Goal: Task Accomplishment & Management: Complete application form

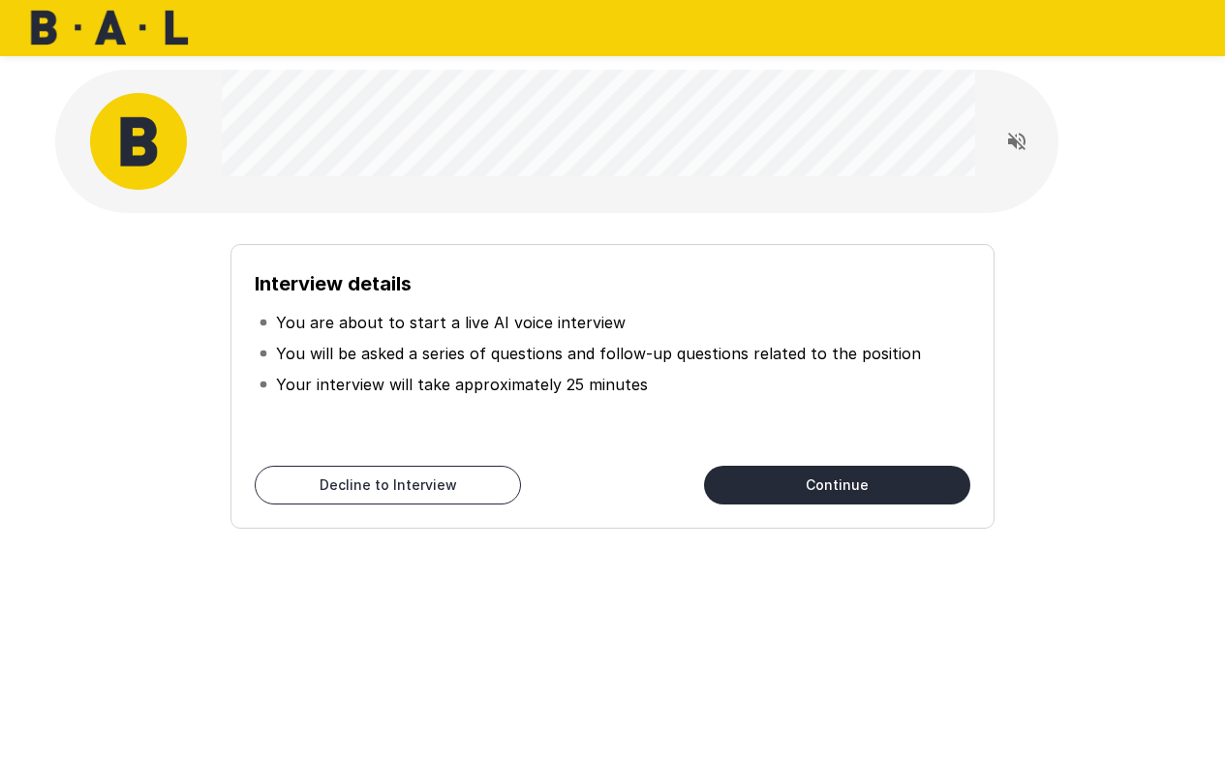
click at [892, 478] on button "Continue" at bounding box center [837, 485] width 266 height 39
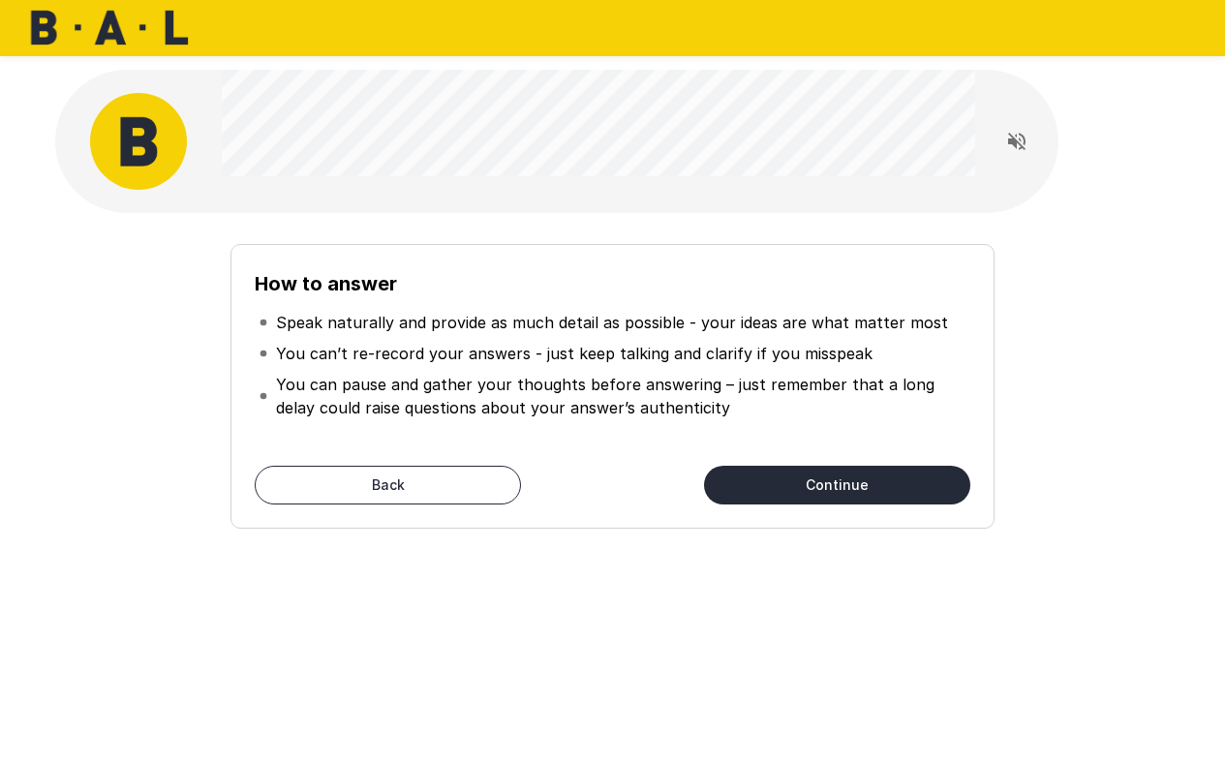
click at [827, 490] on button "Continue" at bounding box center [837, 485] width 266 height 39
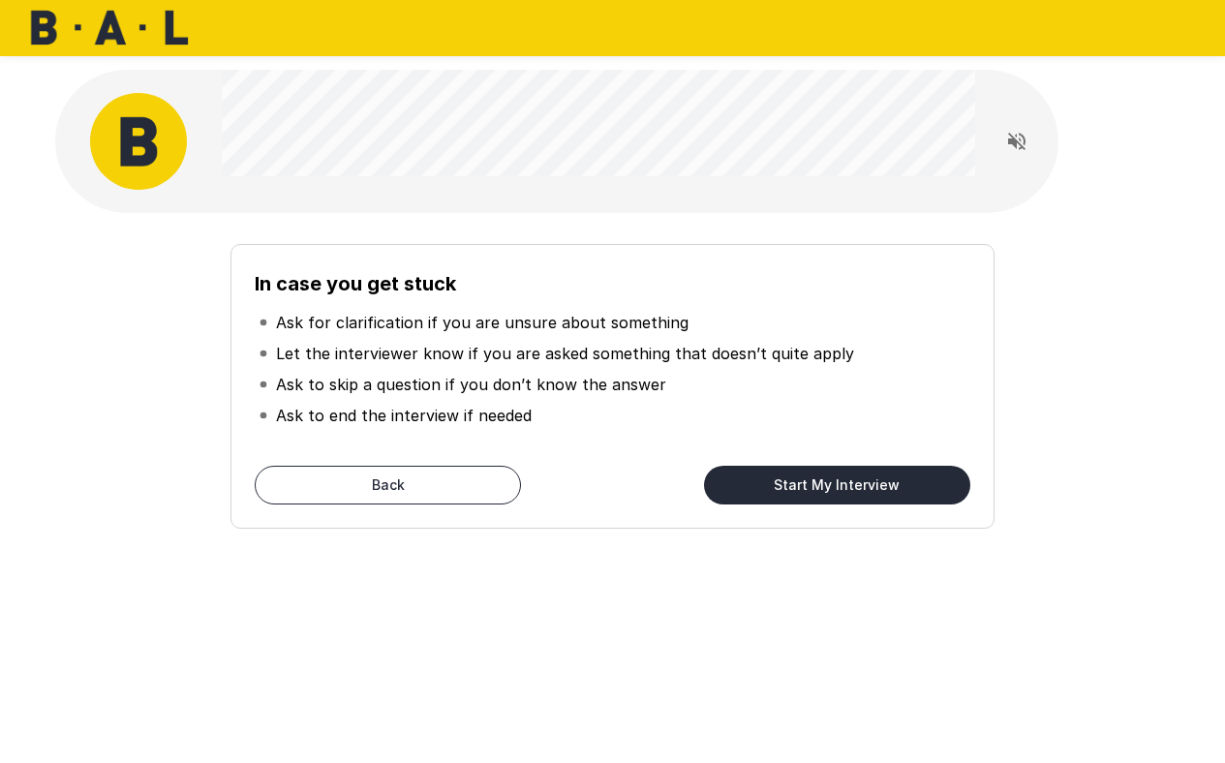
click at [827, 490] on button "Start My Interview" at bounding box center [837, 485] width 266 height 39
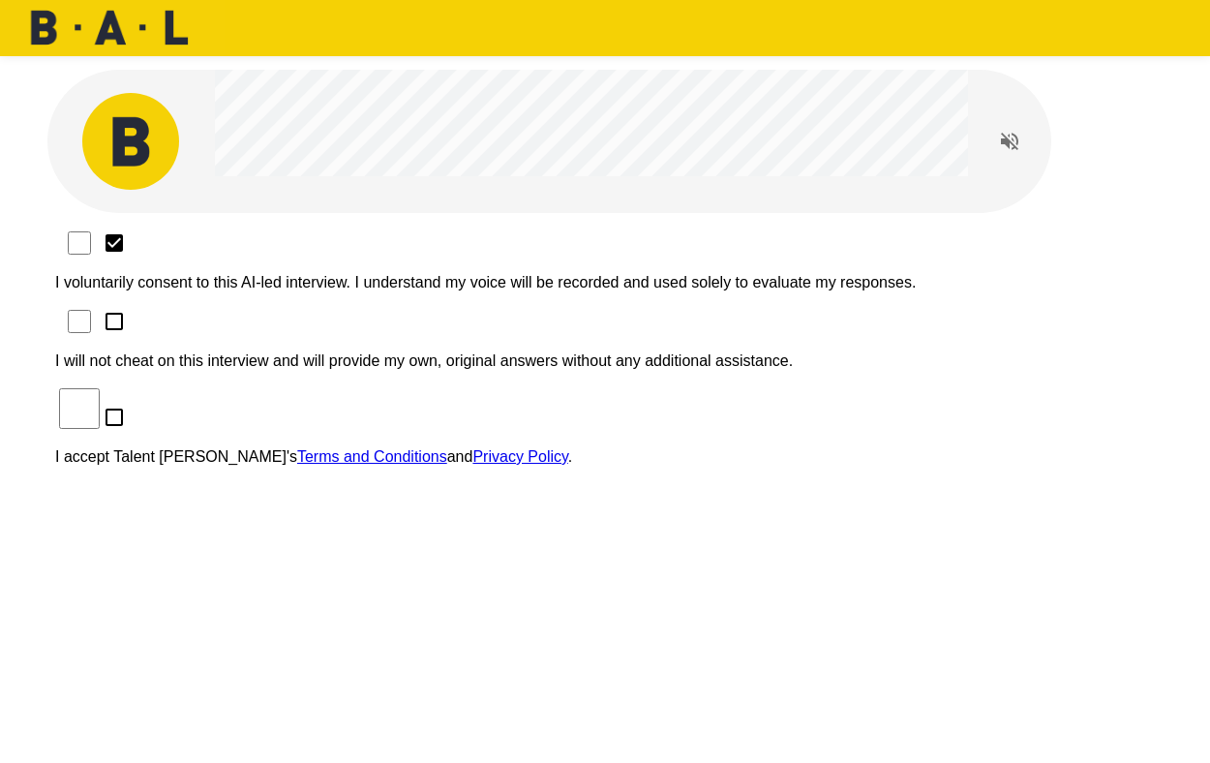
click at [195, 272] on div "I voluntarily consent to this AI-led interview. I understand my voice will be r…" at bounding box center [605, 354] width 1100 height 253
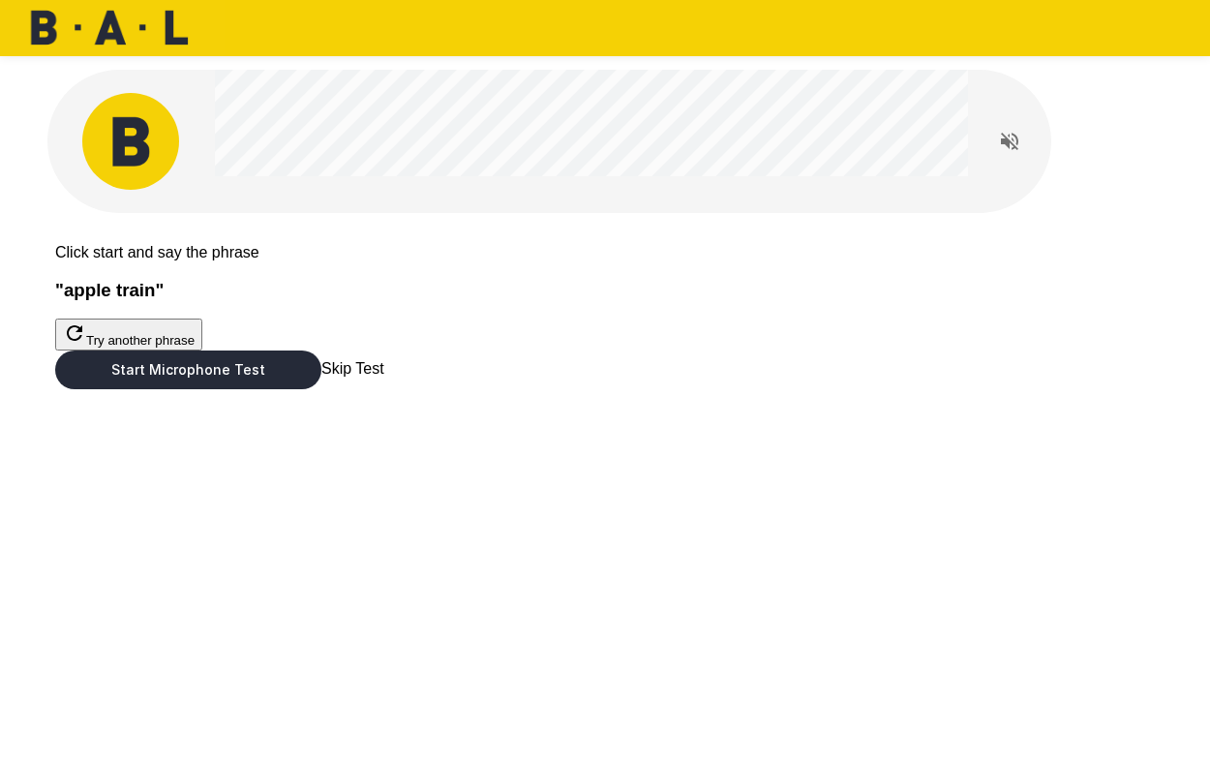
click at [321, 389] on button "Start Microphone Test" at bounding box center [188, 369] width 266 height 39
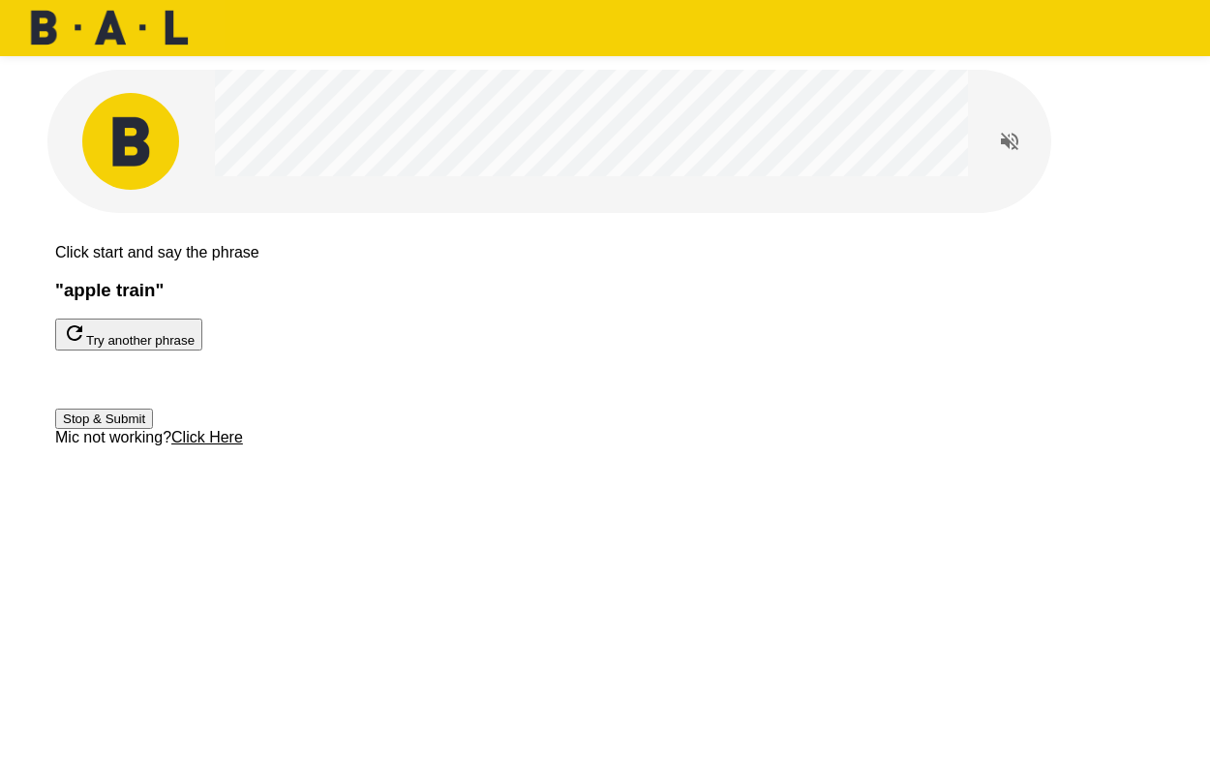
click at [153, 429] on button "Stop & Submit" at bounding box center [104, 419] width 98 height 20
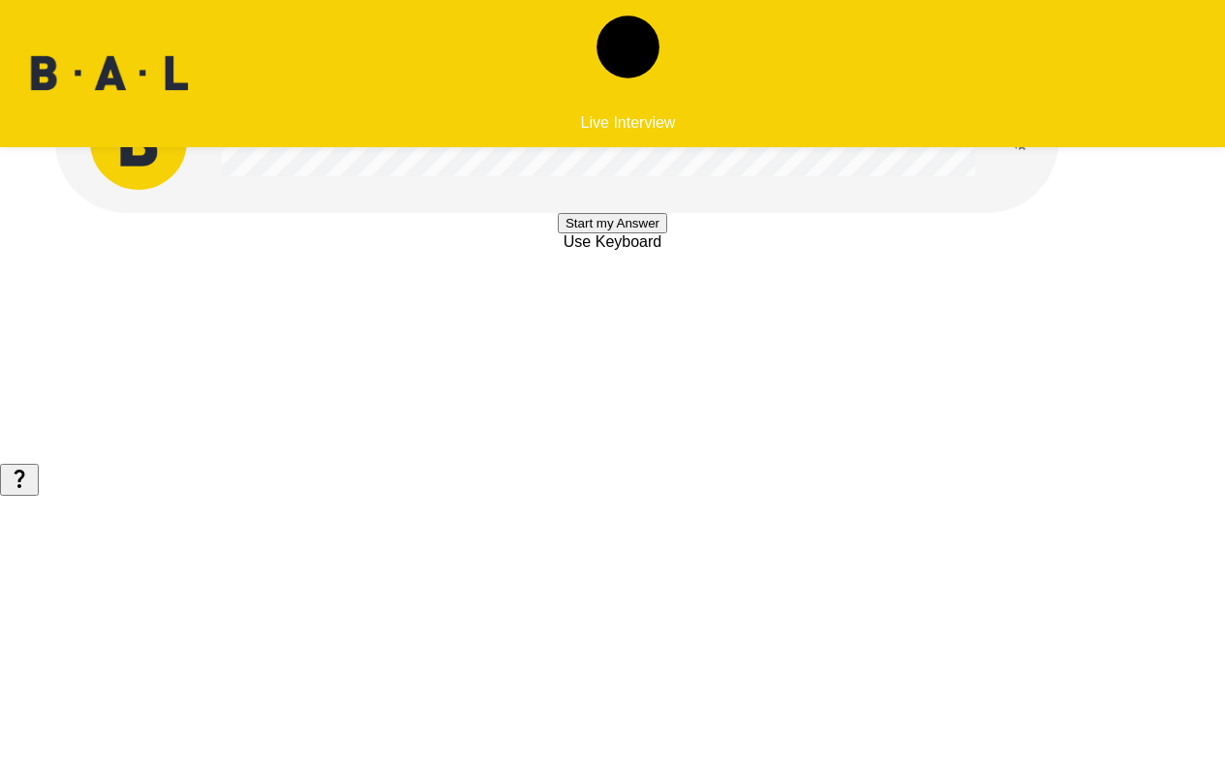
click at [667, 233] on button "Start my Answer" at bounding box center [612, 223] width 109 height 20
click at [661, 291] on button "Stop & Submit" at bounding box center [612, 281] width 98 height 20
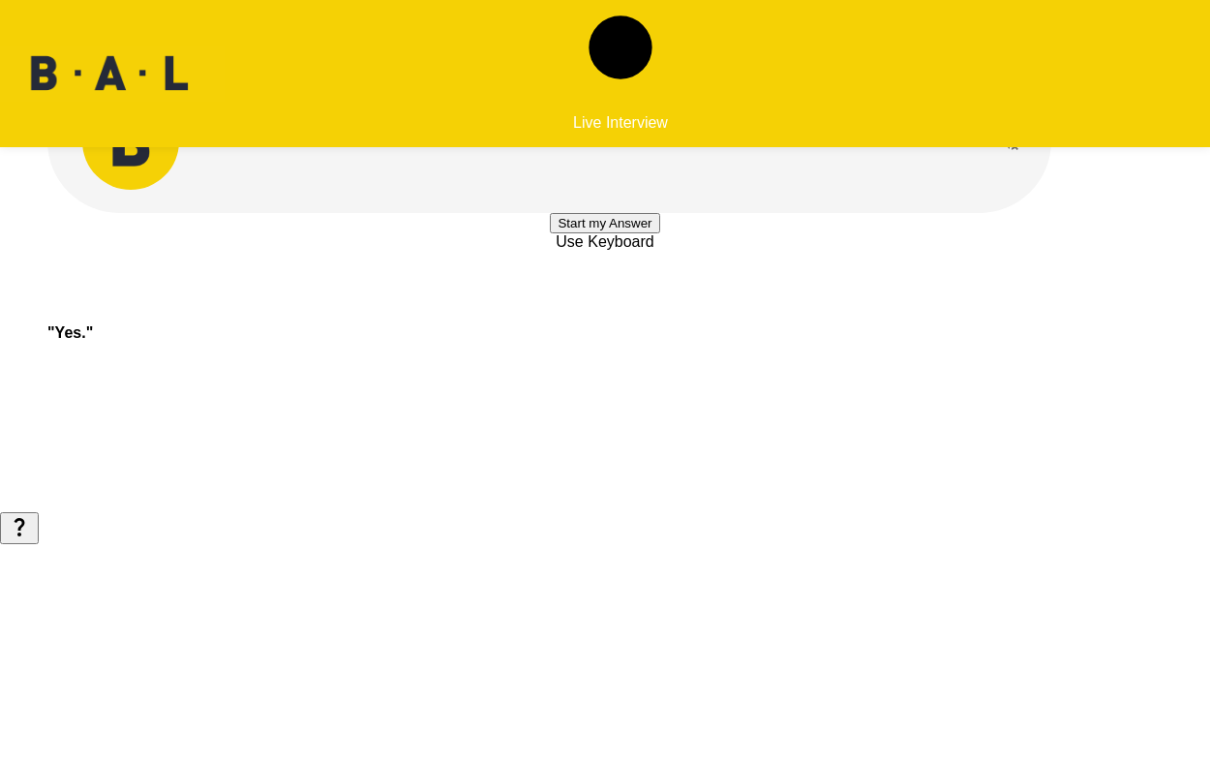
click at [659, 233] on button "Start my Answer" at bounding box center [604, 223] width 109 height 20
click at [653, 291] on button "Stop & Submit" at bounding box center [605, 281] width 98 height 20
click at [659, 233] on button "Start my Answer" at bounding box center [604, 223] width 109 height 20
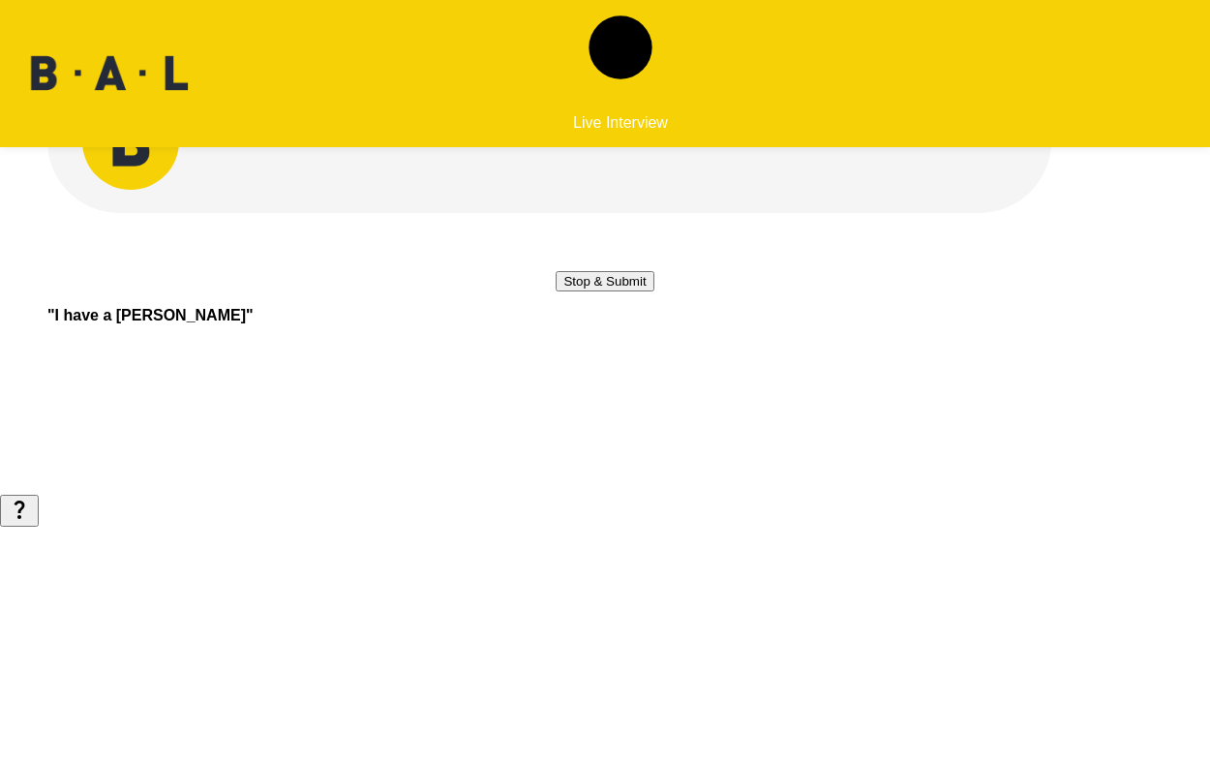
click at [653, 291] on button "Stop & Submit" at bounding box center [605, 281] width 98 height 20
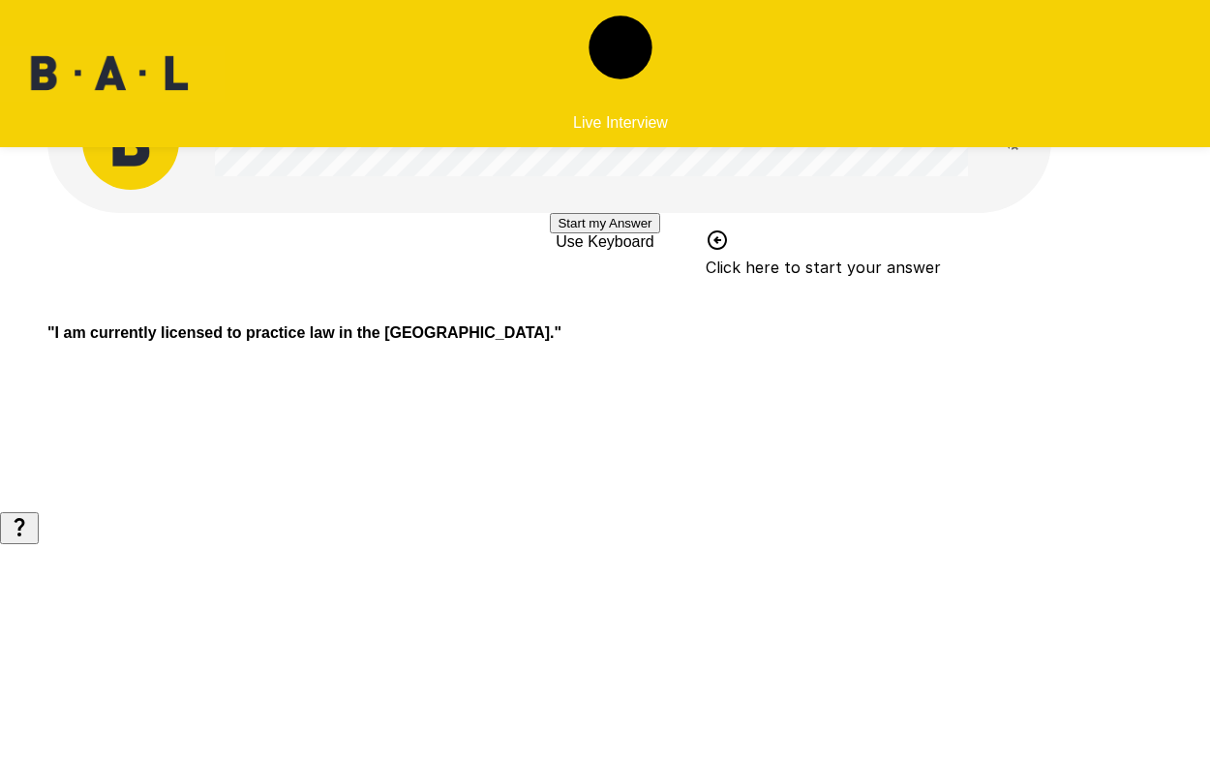
click at [659, 233] on button "Start my Answer" at bounding box center [604, 223] width 109 height 20
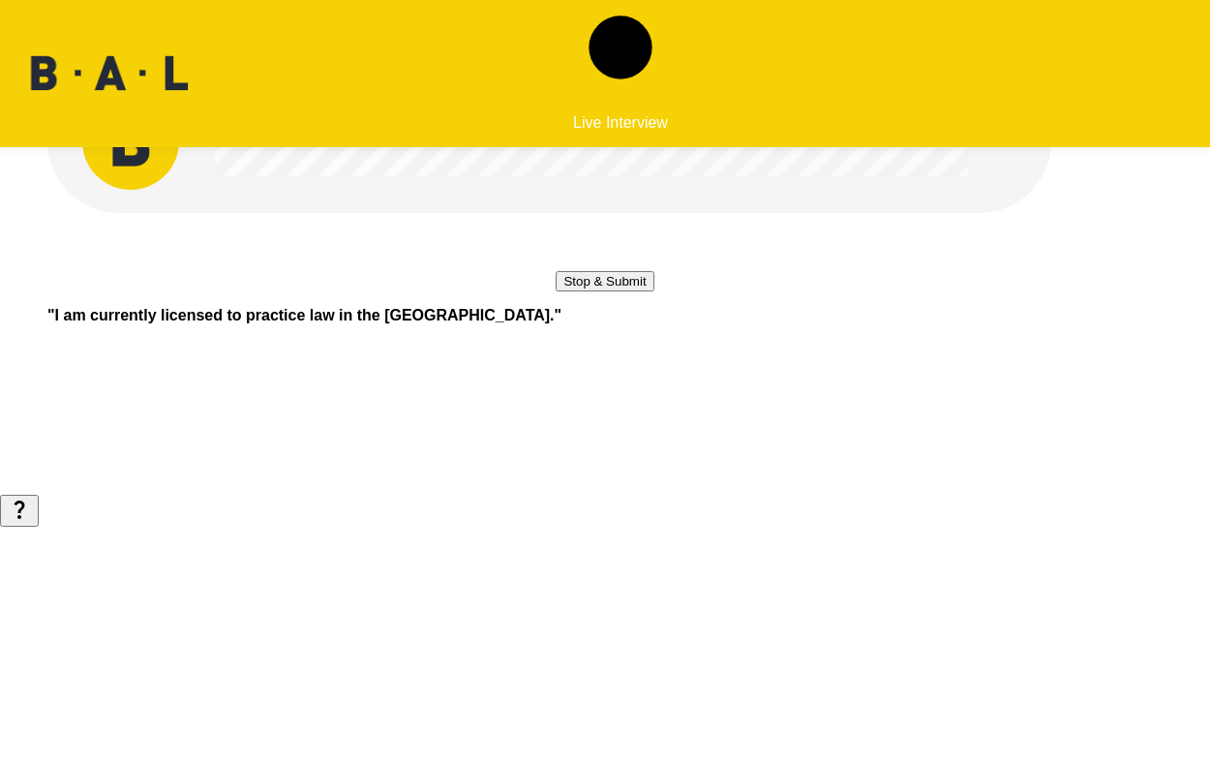
click at [625, 291] on button "Stop & Submit" at bounding box center [605, 281] width 98 height 20
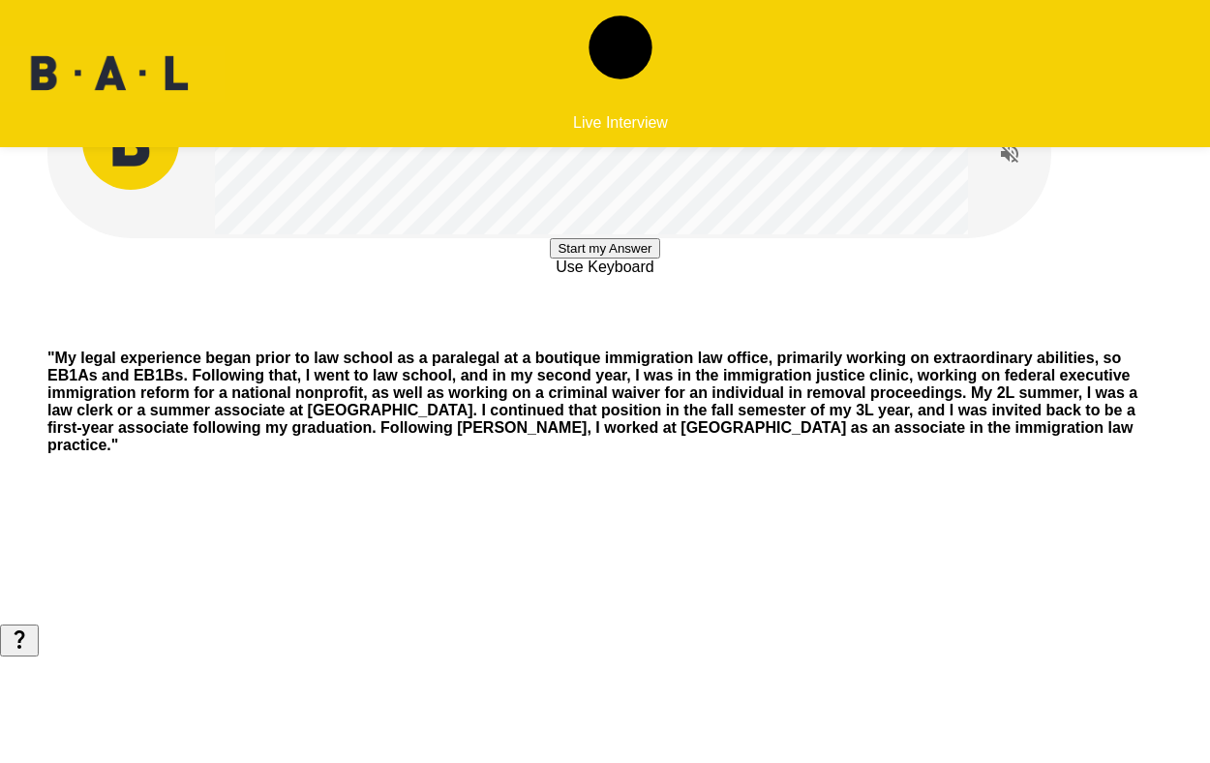
click at [649, 258] on button "Start my Answer" at bounding box center [604, 248] width 109 height 20
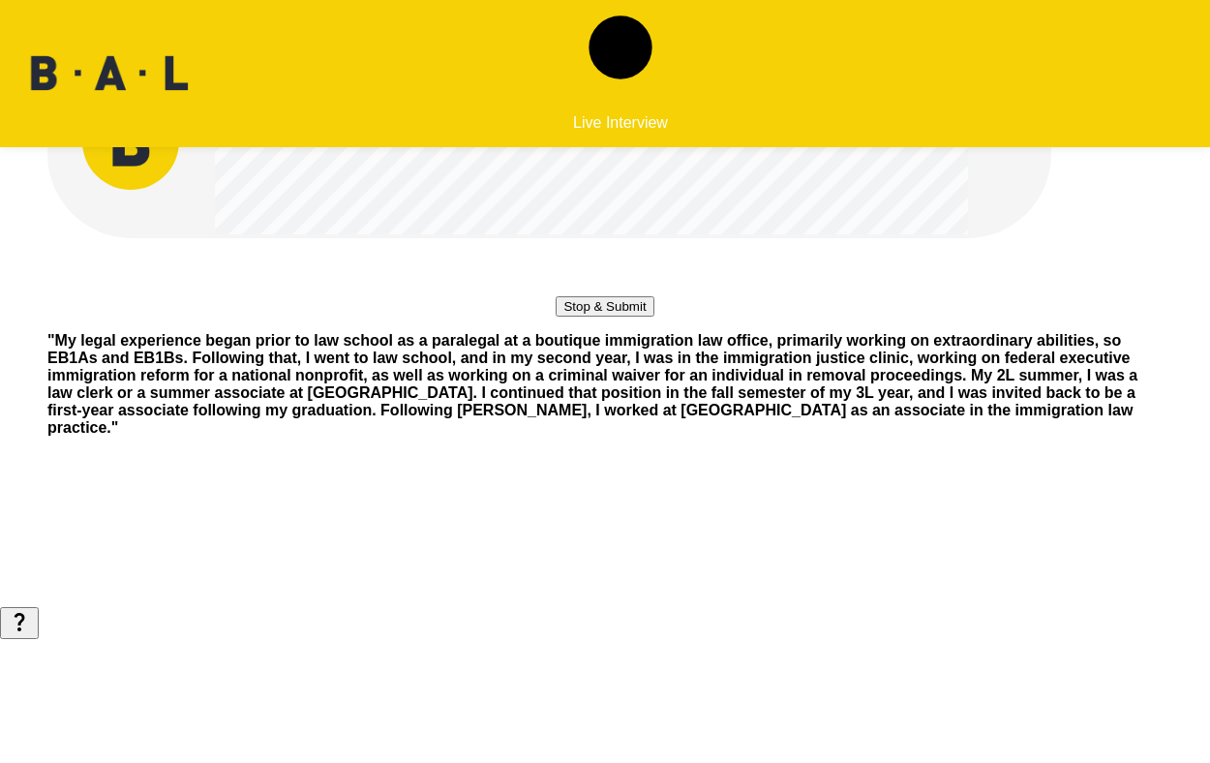
click at [619, 317] on button "Stop & Submit" at bounding box center [605, 306] width 98 height 20
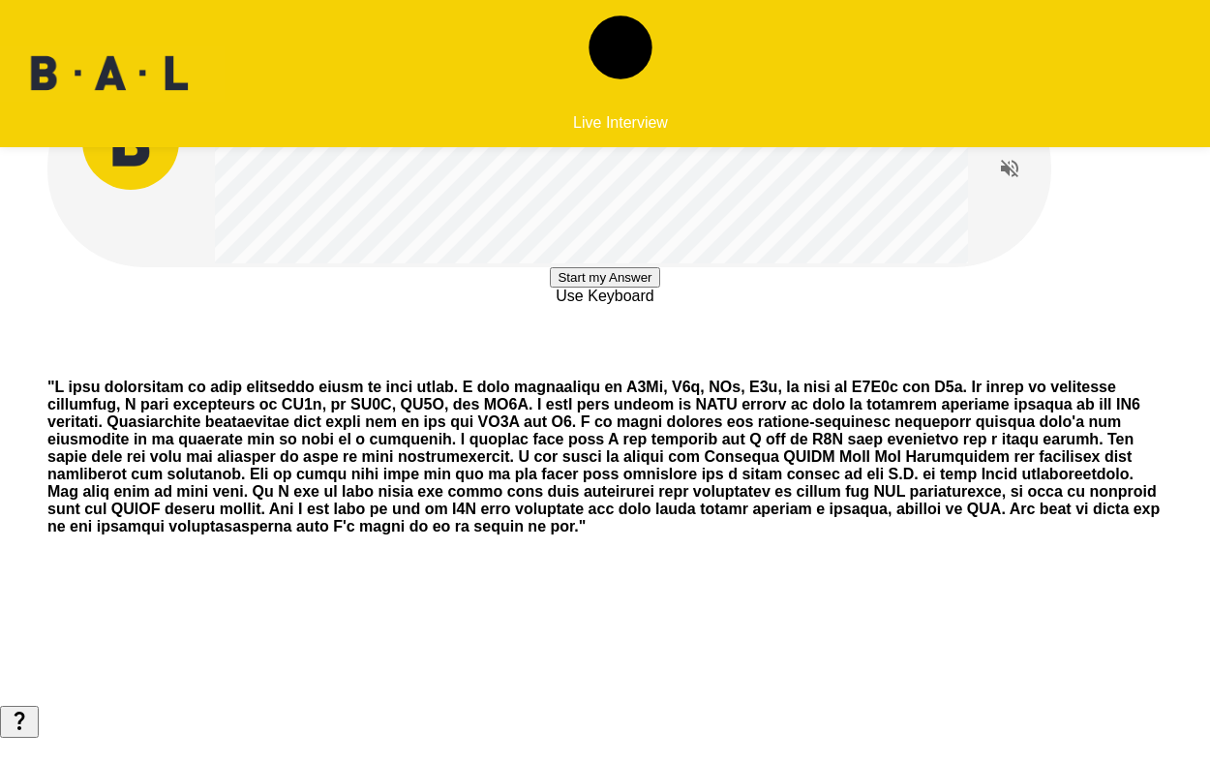
click at [659, 288] on button "Start my Answer" at bounding box center [604, 277] width 109 height 20
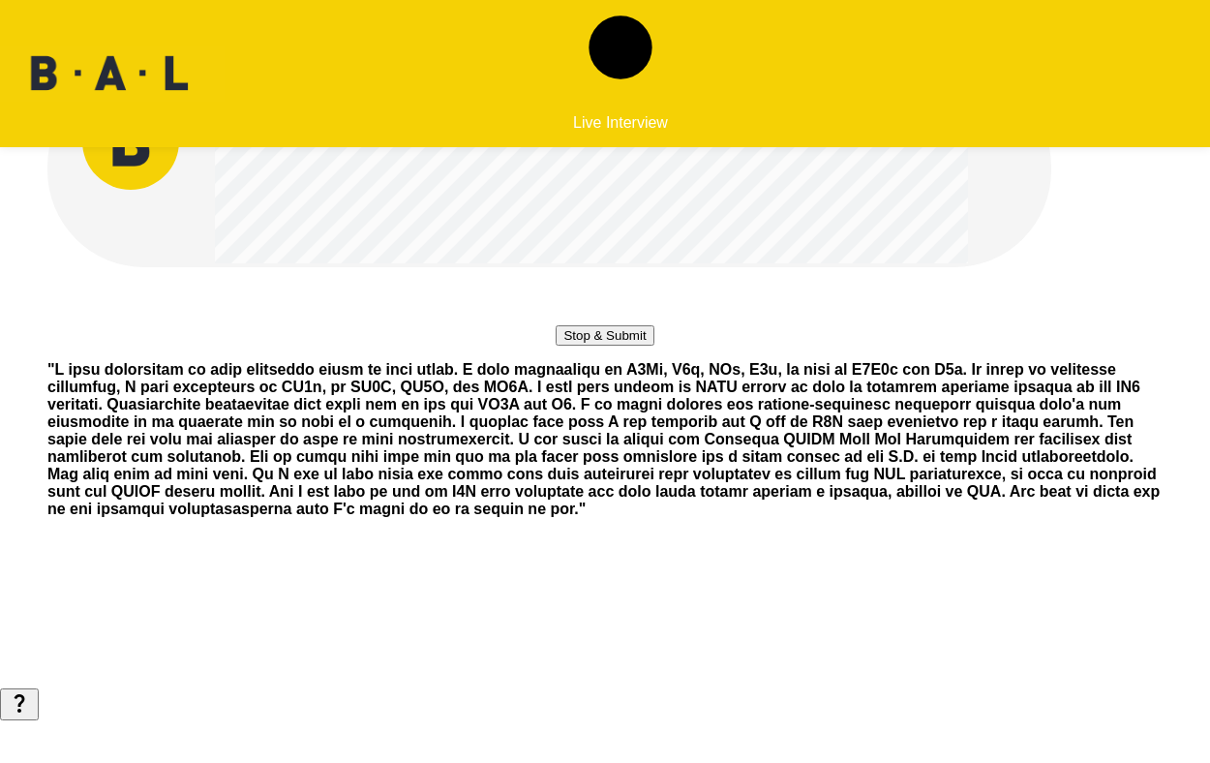
click at [653, 346] on button "Stop & Submit" at bounding box center [605, 335] width 98 height 20
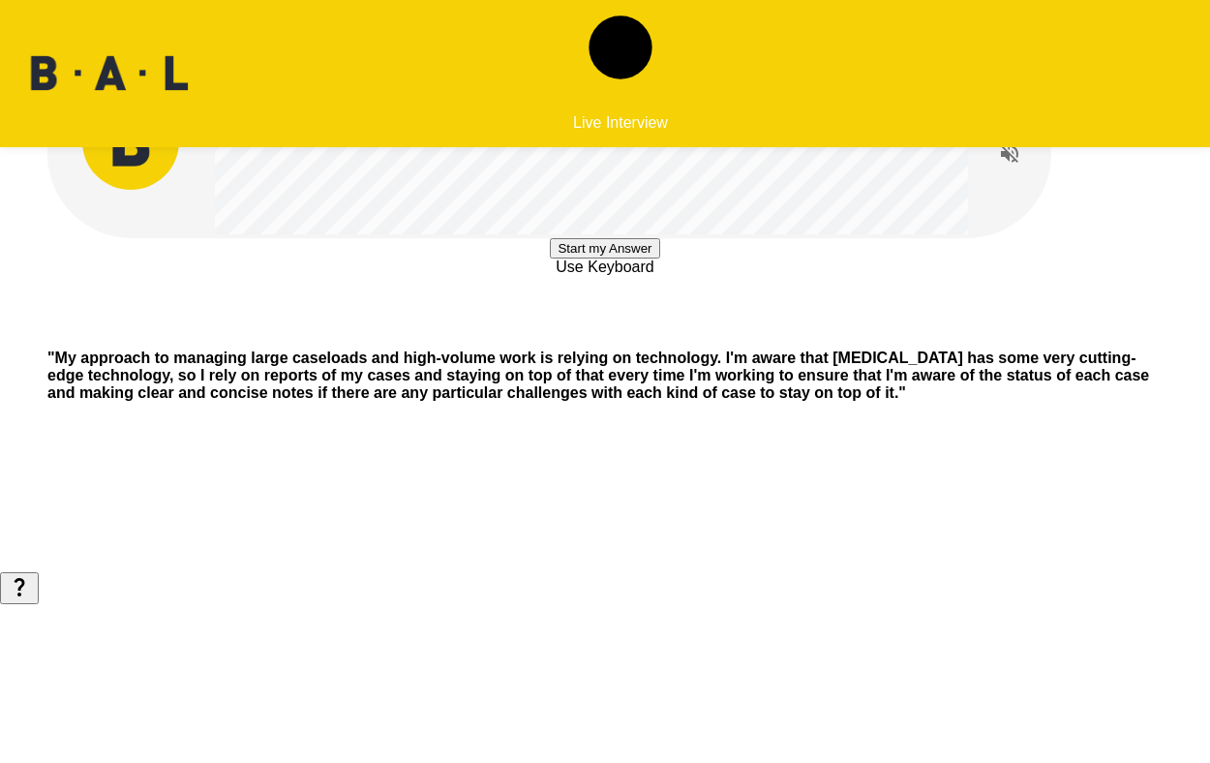
click at [659, 258] on button "Start my Answer" at bounding box center [604, 248] width 109 height 20
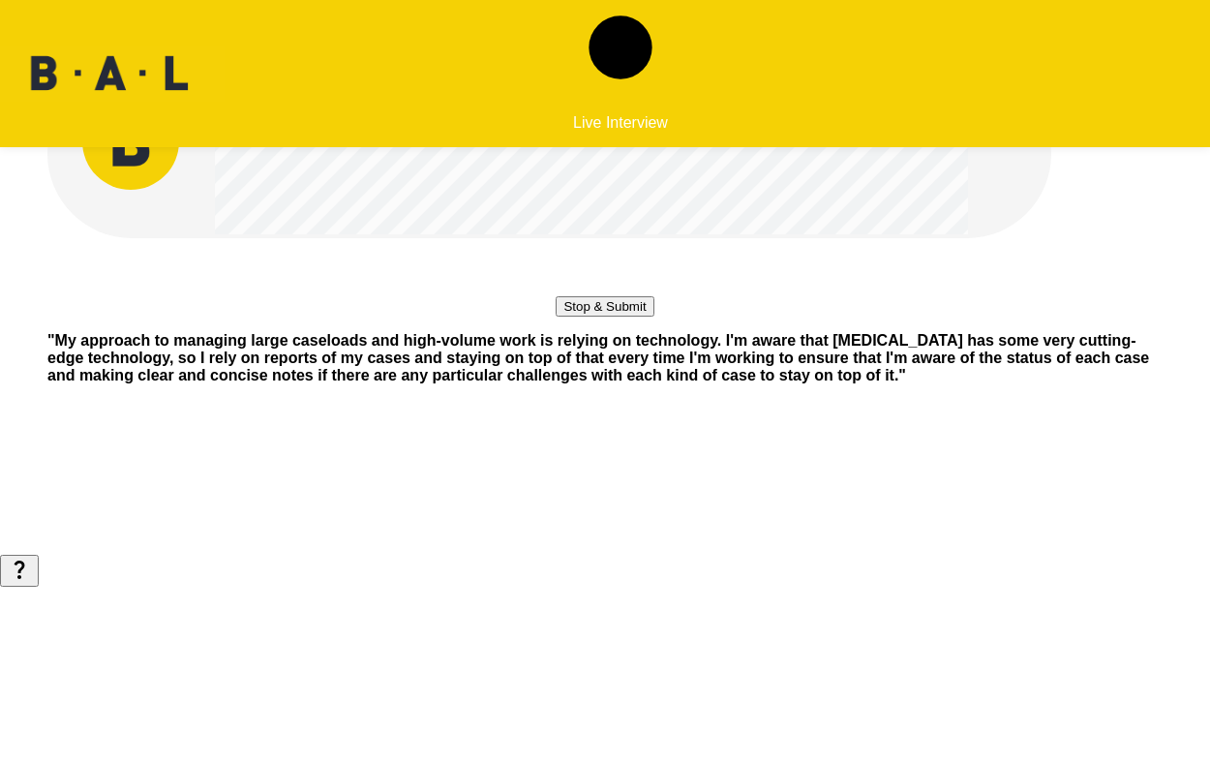
click at [653, 317] on button "Stop & Submit" at bounding box center [605, 306] width 98 height 20
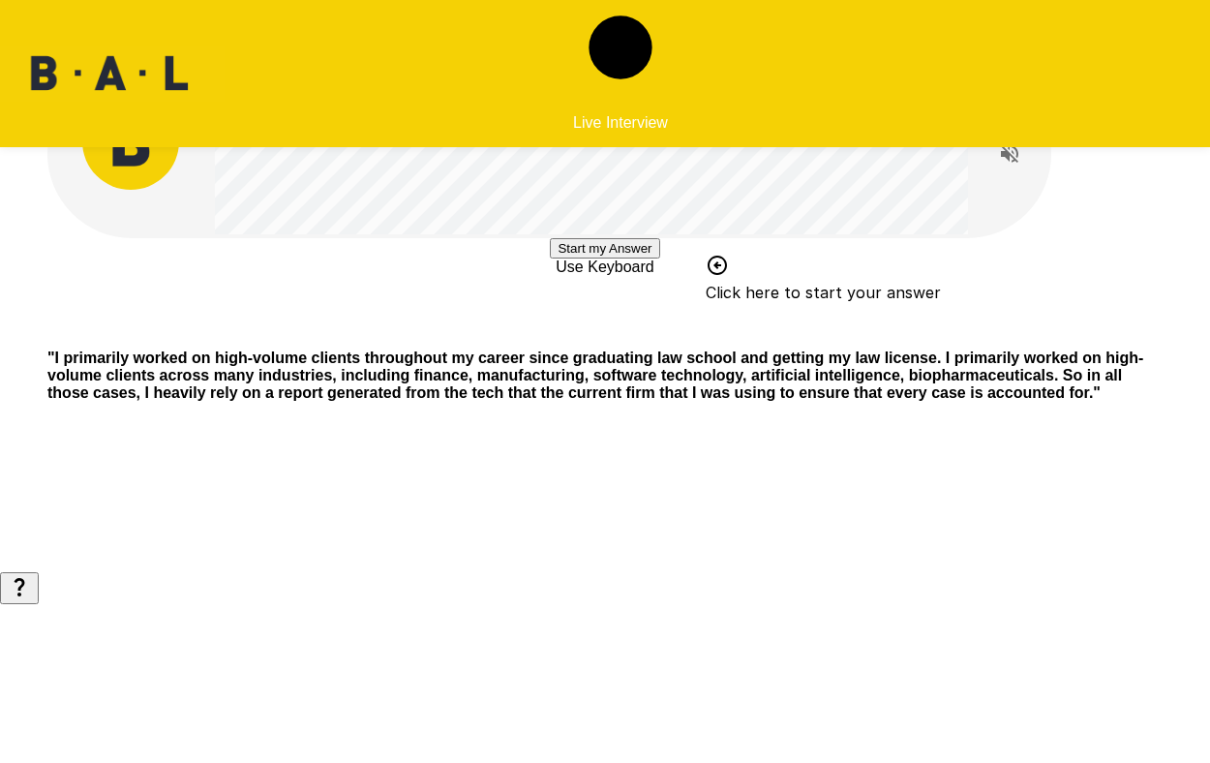
click at [659, 258] on button "Start my Answer" at bounding box center [604, 248] width 109 height 20
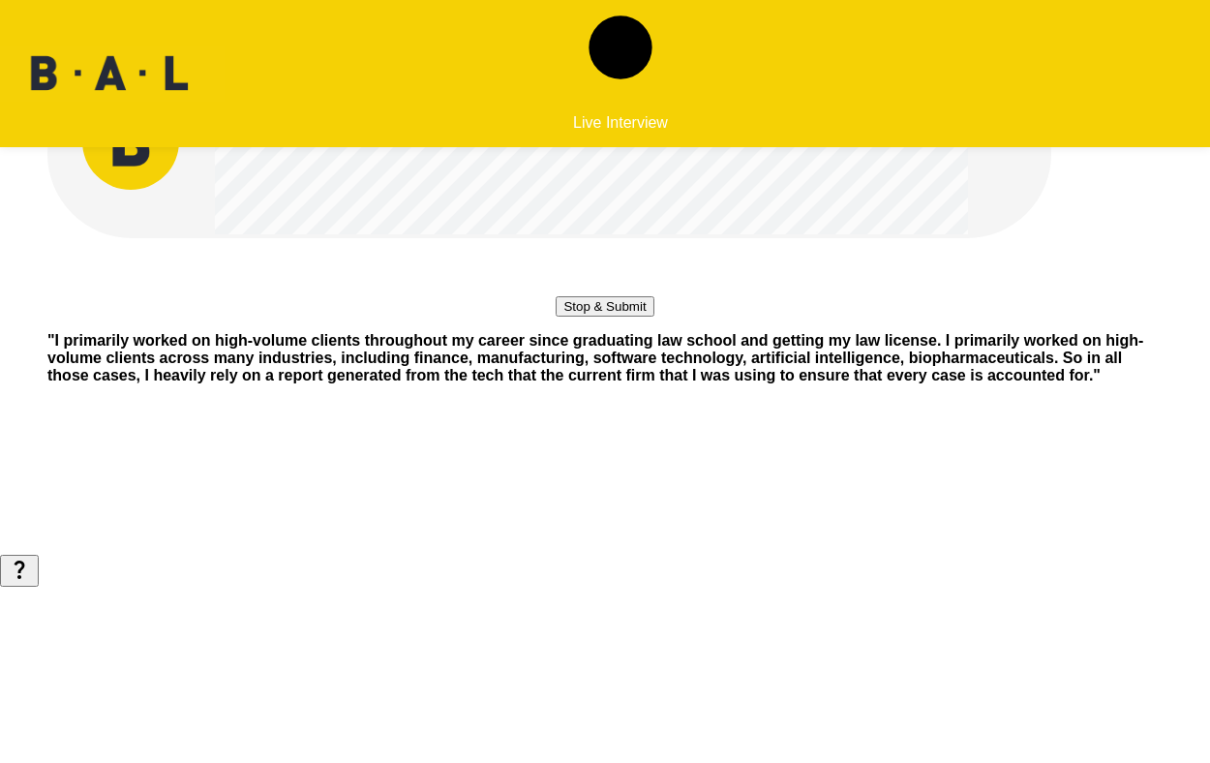
click at [653, 317] on button "Stop & Submit" at bounding box center [605, 306] width 98 height 20
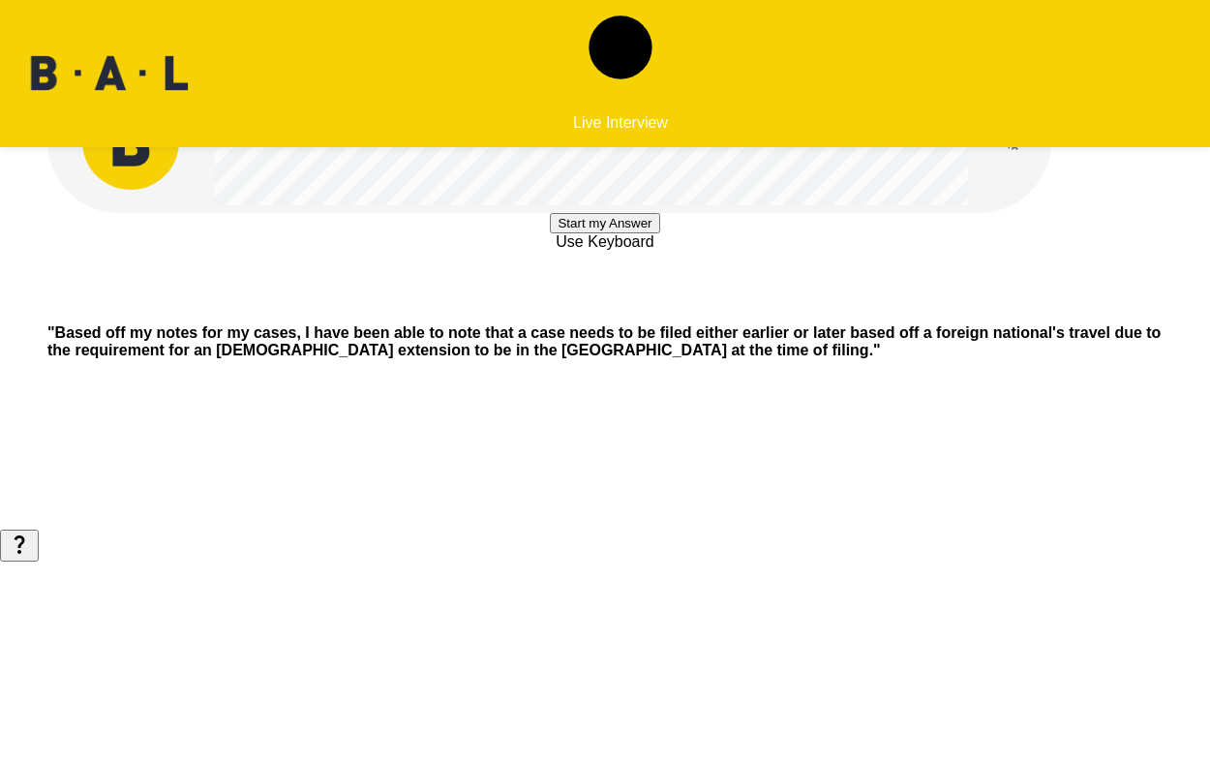
click at [654, 233] on button "Start my Answer" at bounding box center [604, 223] width 109 height 20
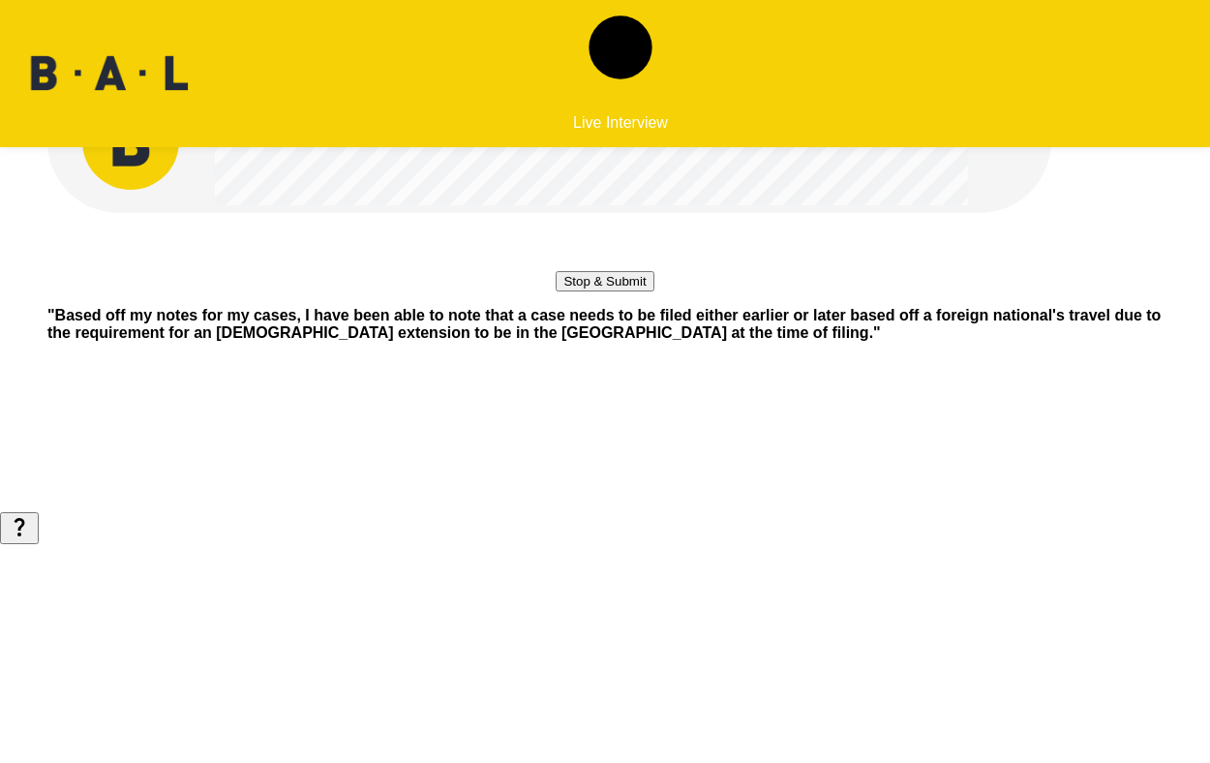
click at [653, 291] on button "Stop & Submit" at bounding box center [605, 281] width 98 height 20
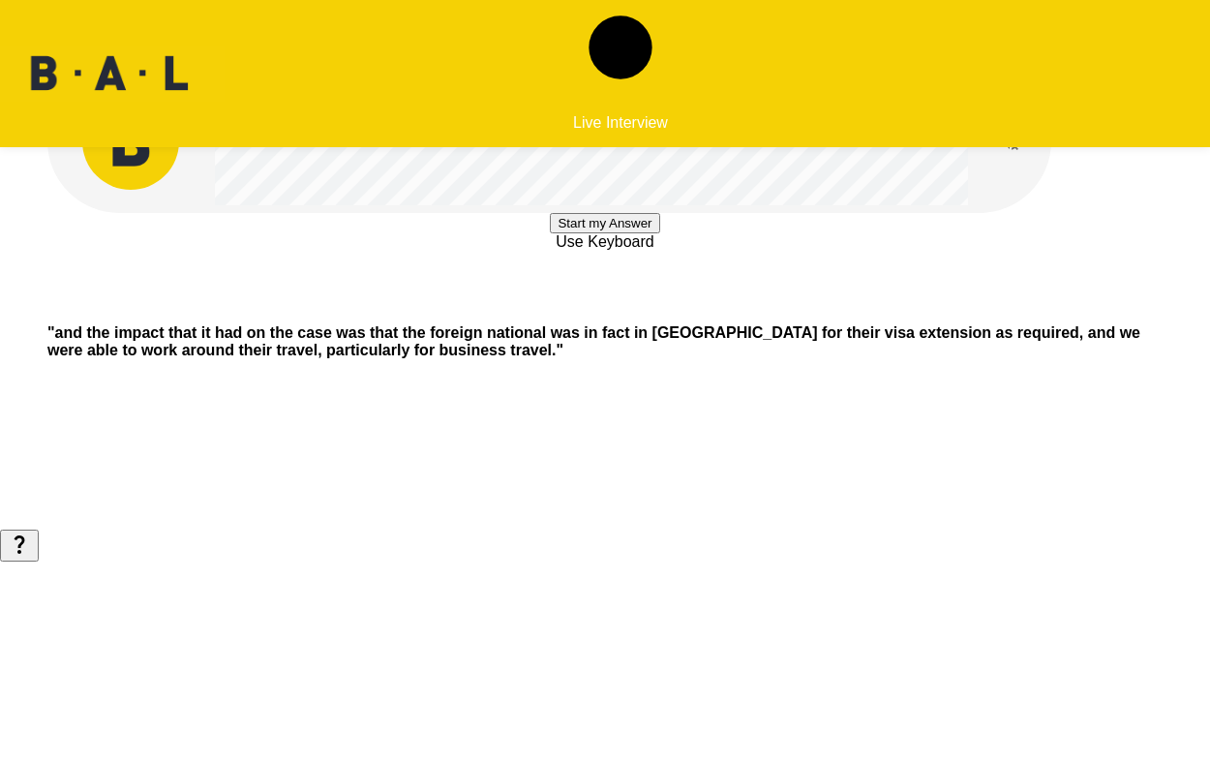
click at [654, 233] on button "Start my Answer" at bounding box center [604, 223] width 109 height 20
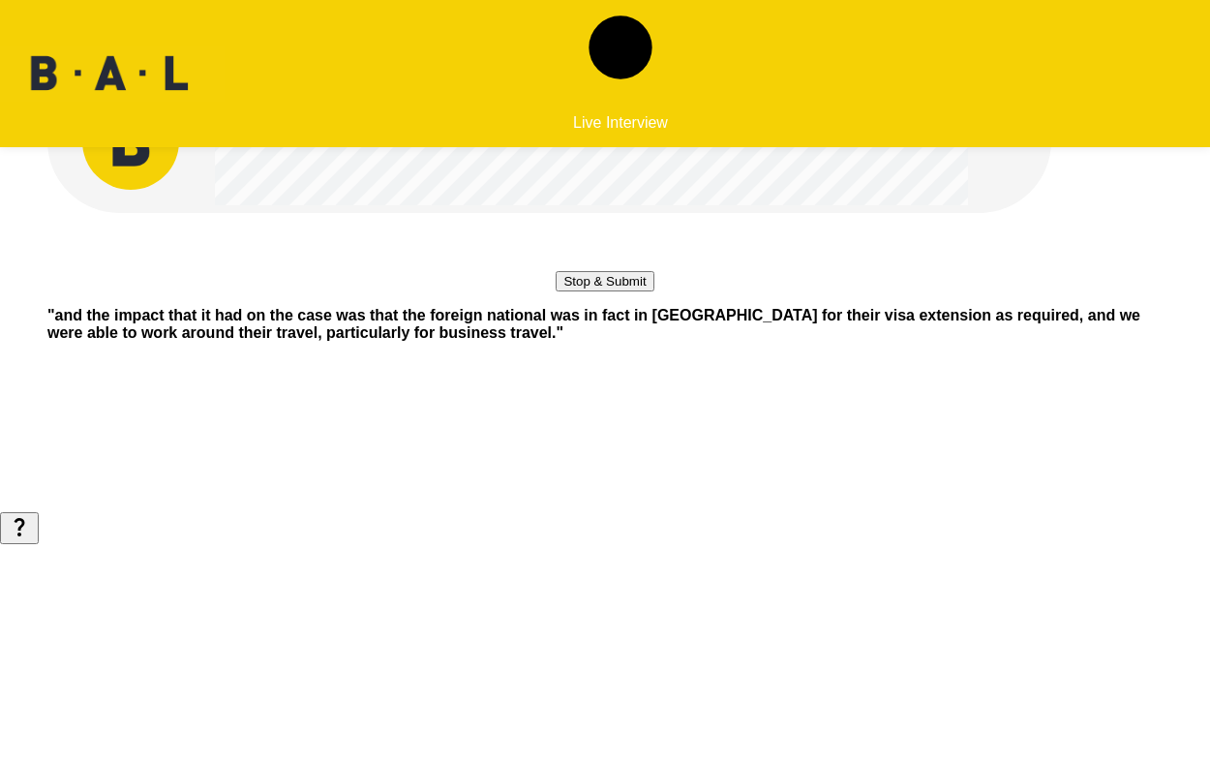
click at [653, 291] on button "Stop & Submit" at bounding box center [605, 281] width 98 height 20
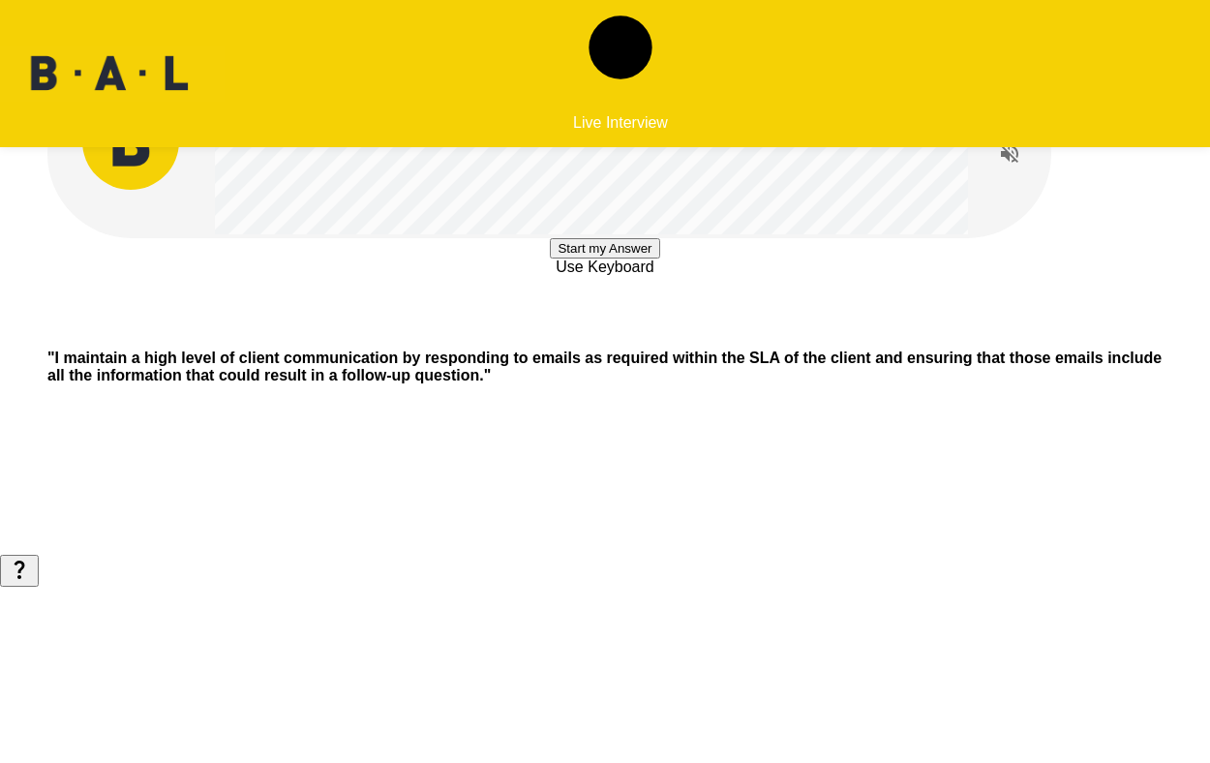
click at [654, 258] on button "Start my Answer" at bounding box center [604, 248] width 109 height 20
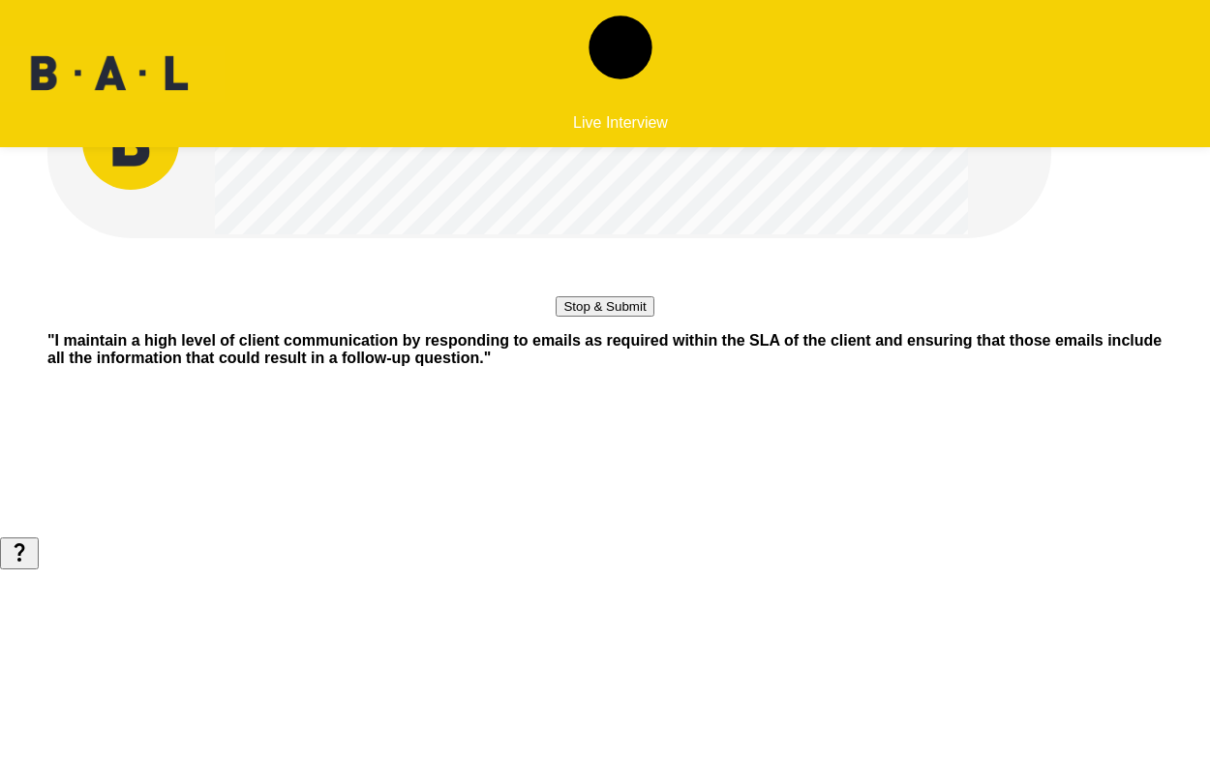
click at [653, 317] on button "Stop & Submit" at bounding box center [605, 306] width 98 height 20
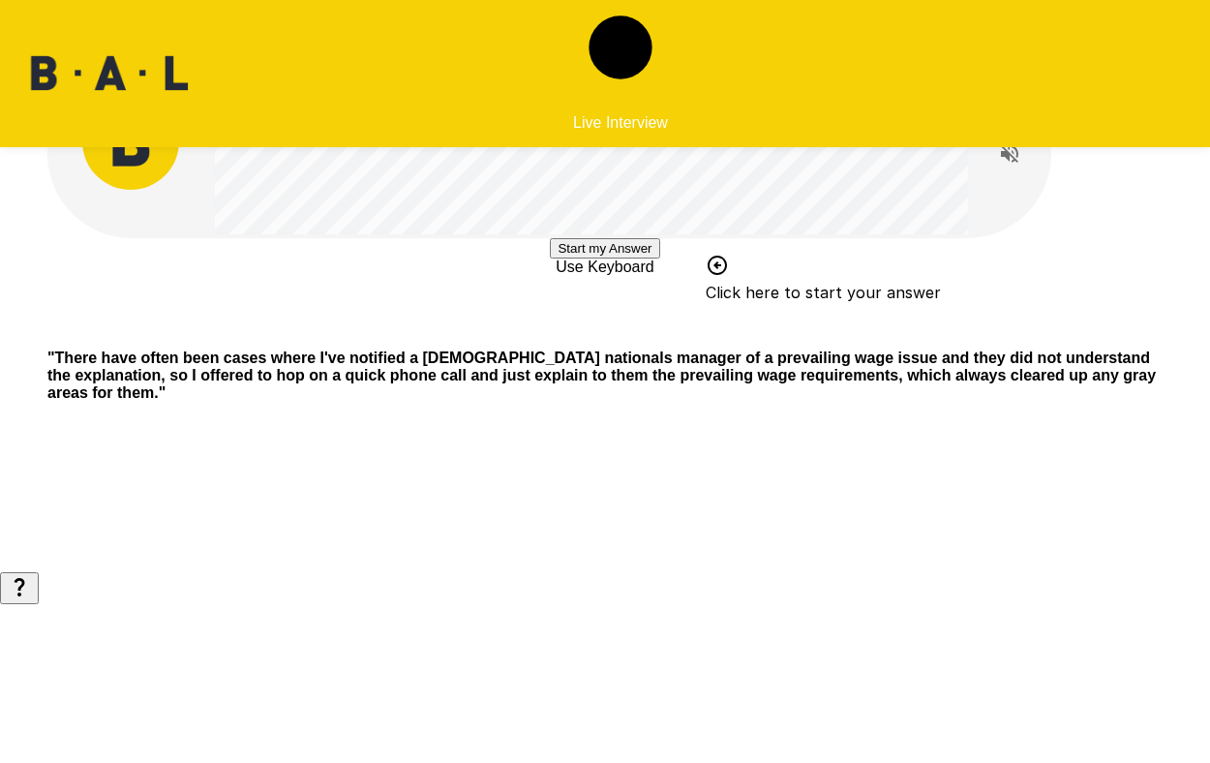
click at [659, 258] on button "Start my Answer" at bounding box center [604, 248] width 109 height 20
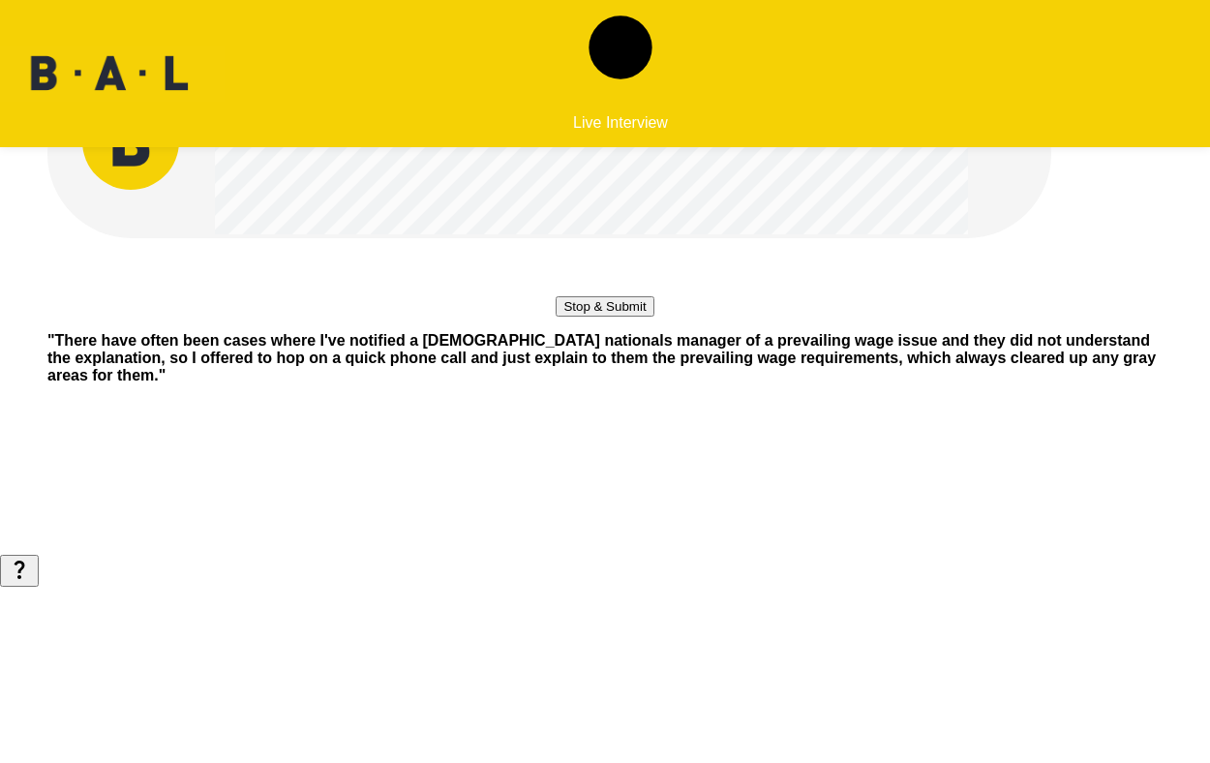
click at [637, 317] on button "Stop & Submit" at bounding box center [605, 306] width 98 height 20
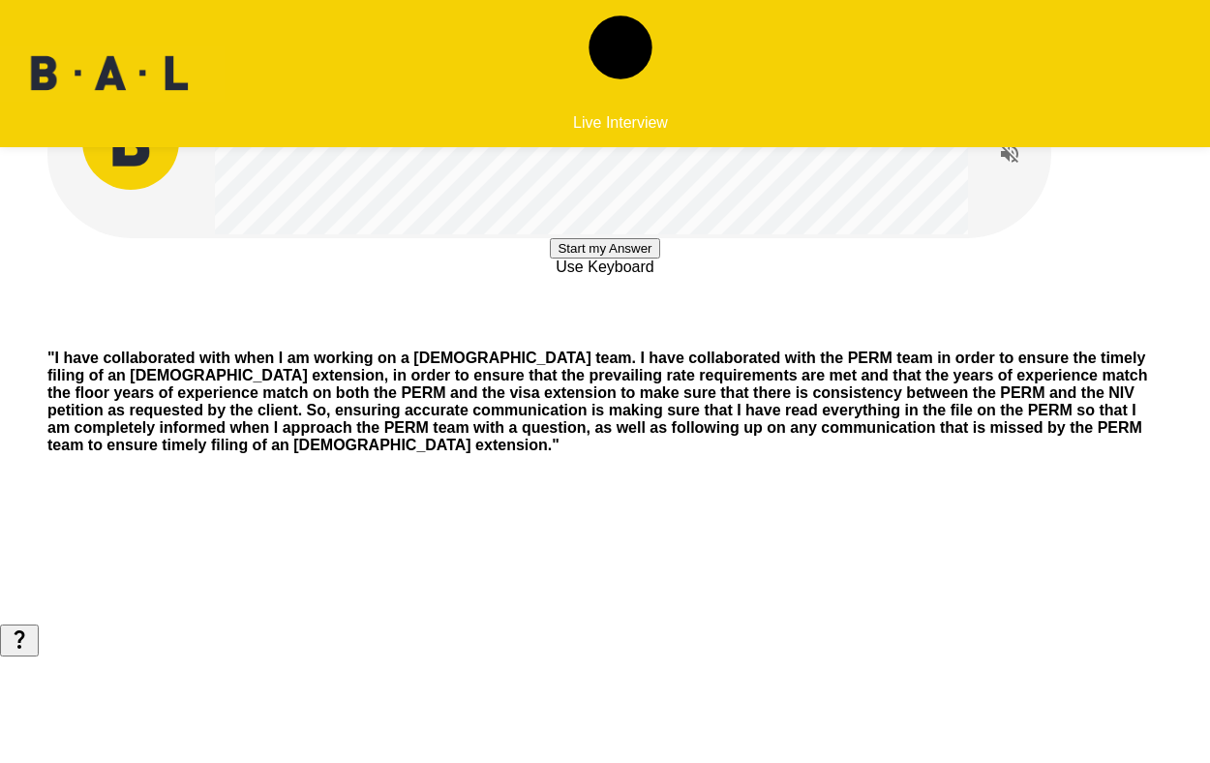
click at [659, 258] on button "Start my Answer" at bounding box center [604, 248] width 109 height 20
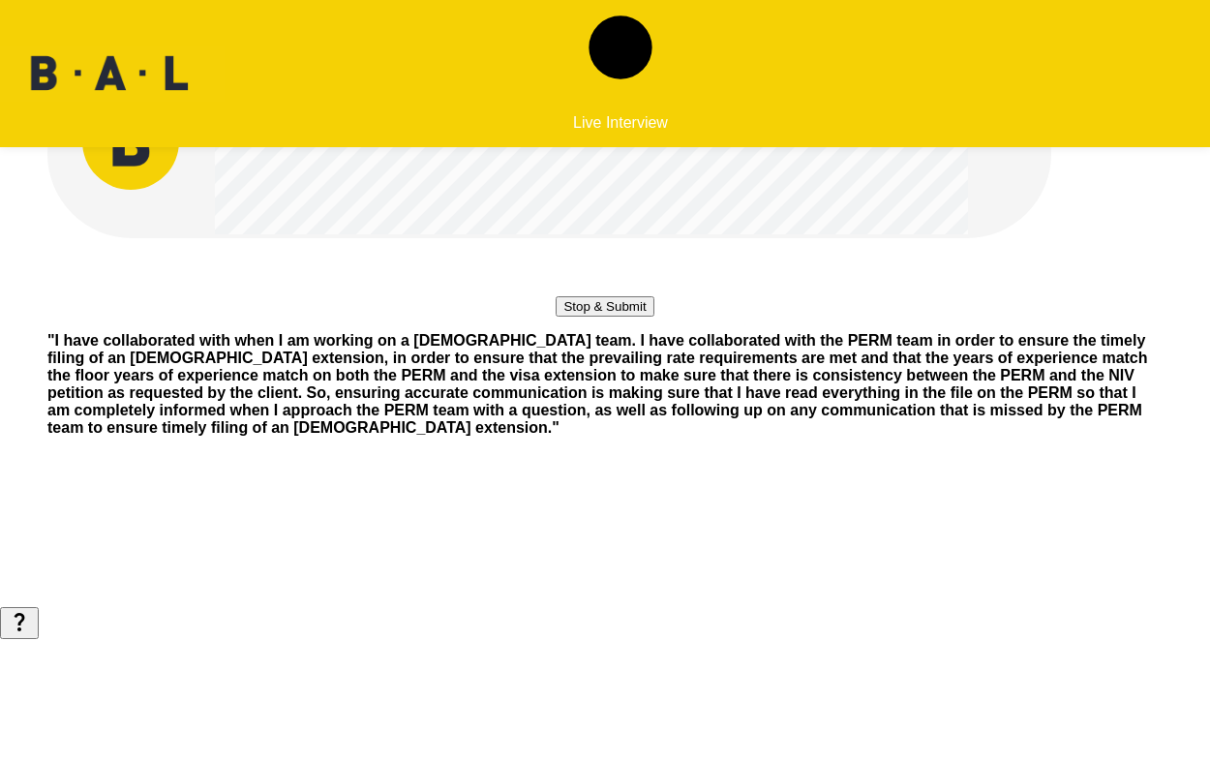
click at [653, 317] on button "Stop & Submit" at bounding box center [605, 306] width 98 height 20
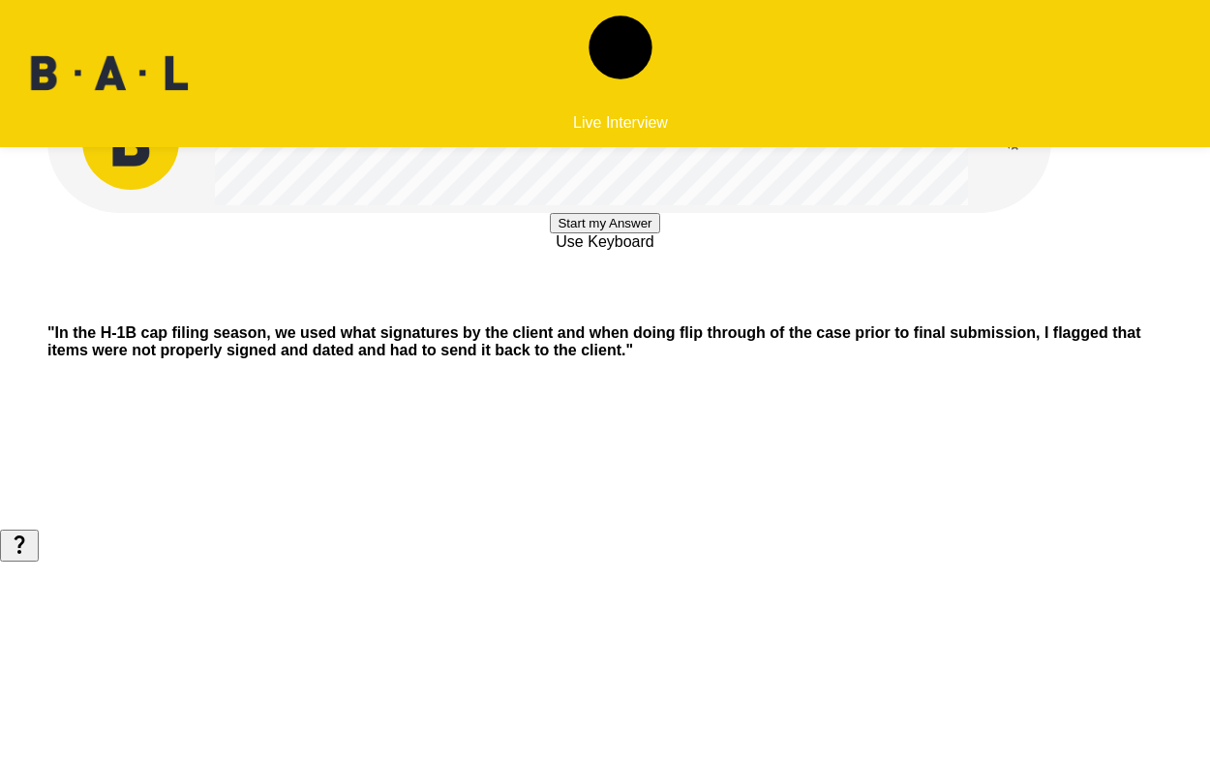
click at [659, 233] on button "Start my Answer" at bounding box center [604, 223] width 109 height 20
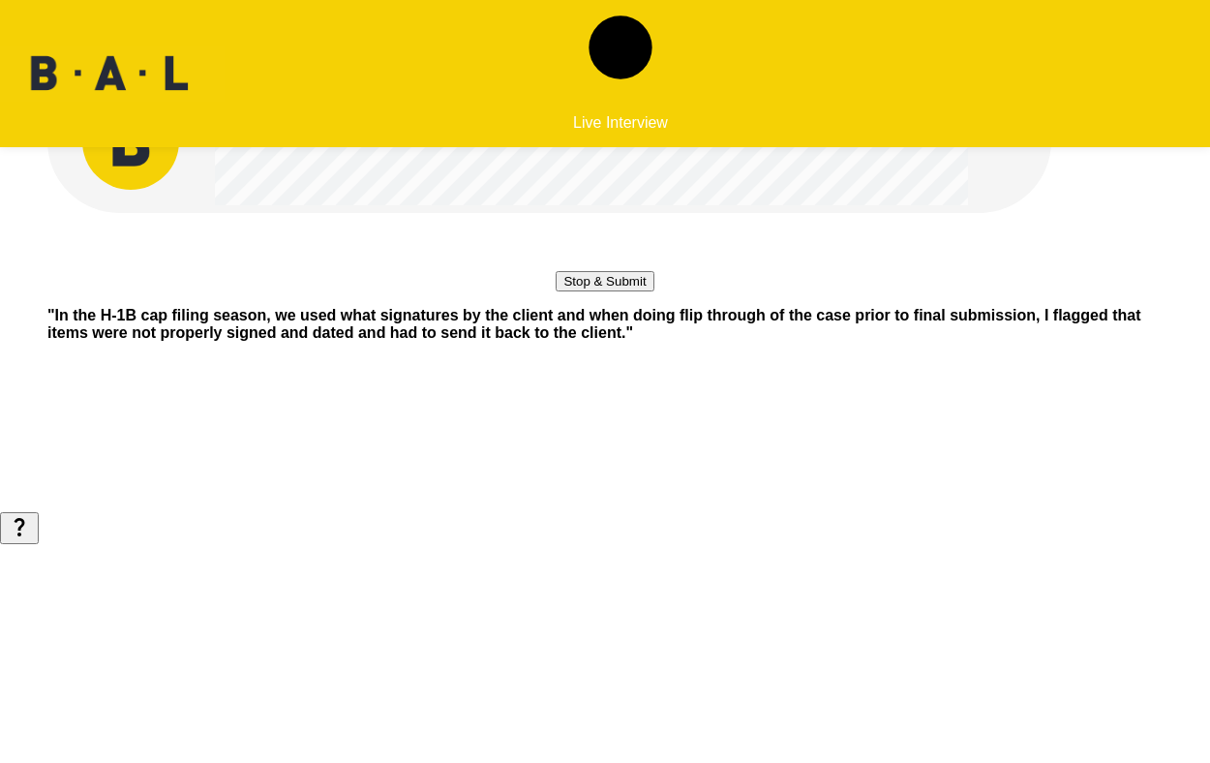
click at [653, 291] on button "Stop & Submit" at bounding box center [605, 281] width 98 height 20
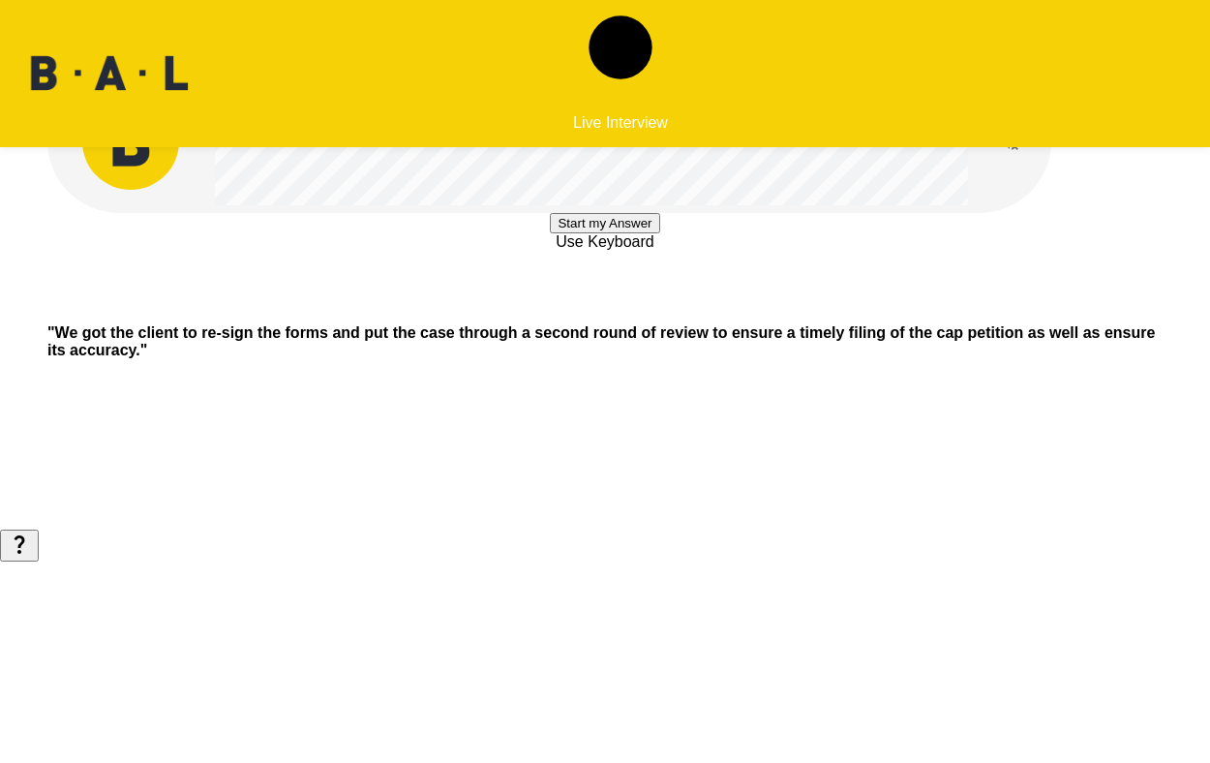
click at [659, 233] on button "Start my Answer" at bounding box center [604, 223] width 109 height 20
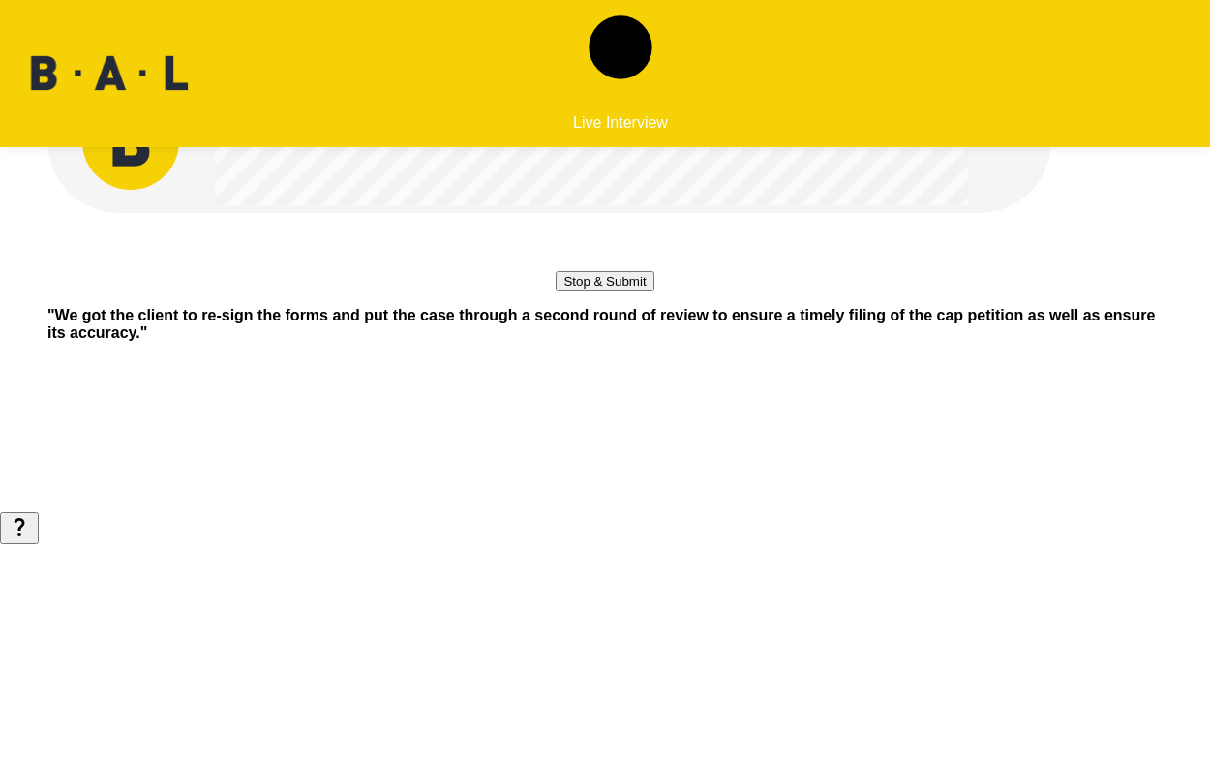
click at [653, 291] on button "Stop & Submit" at bounding box center [605, 281] width 98 height 20
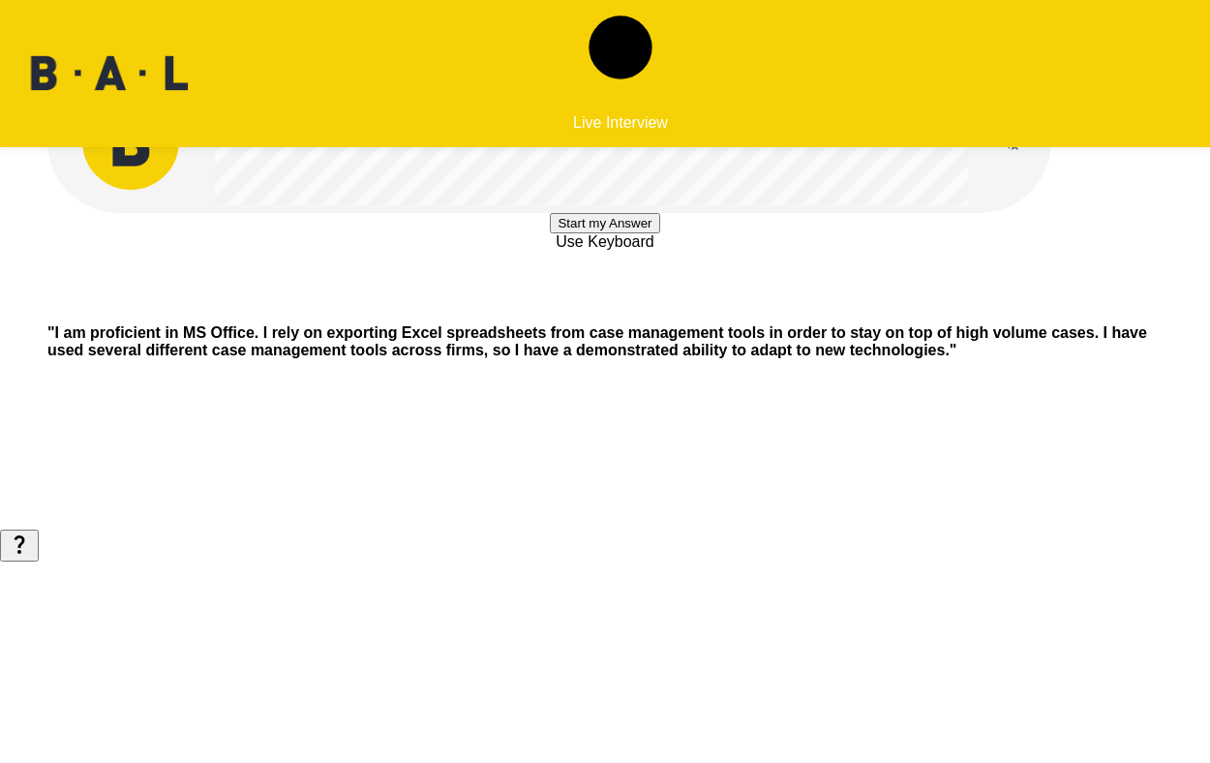
click at [659, 233] on button "Start my Answer" at bounding box center [604, 223] width 109 height 20
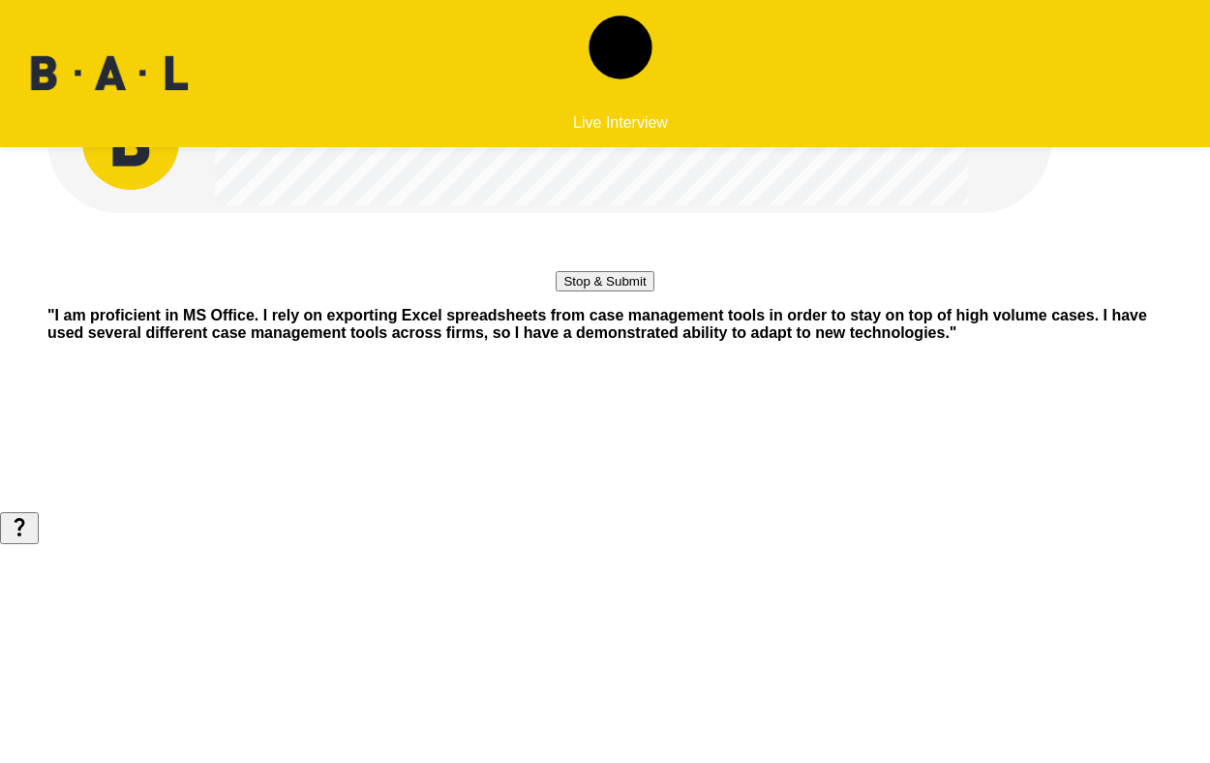
click at [653, 291] on button "Stop & Submit" at bounding box center [605, 281] width 98 height 20
